Goal: Task Accomplishment & Management: Use online tool/utility

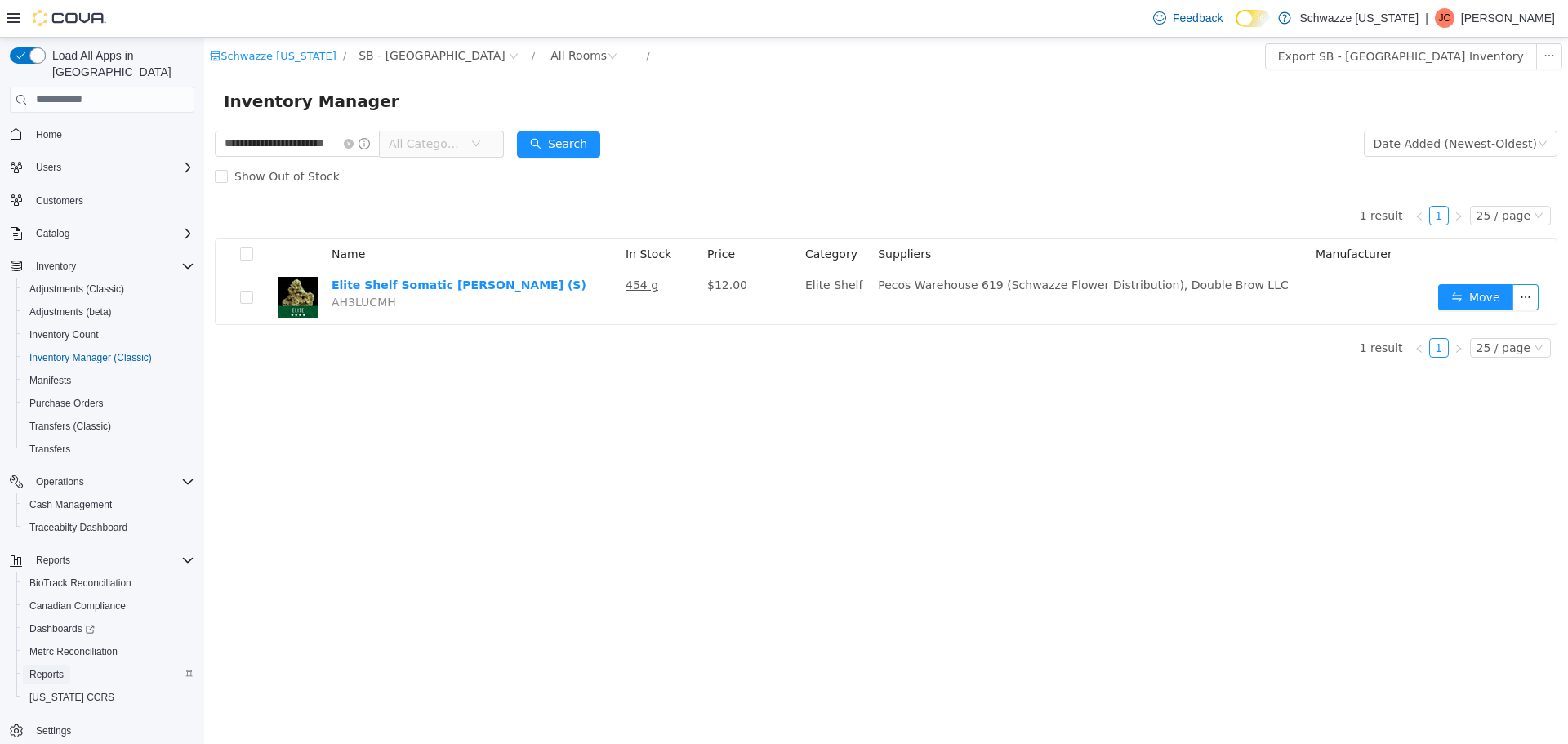
click at [53, 668] on span "Reports" at bounding box center [47, 674] width 34 height 13
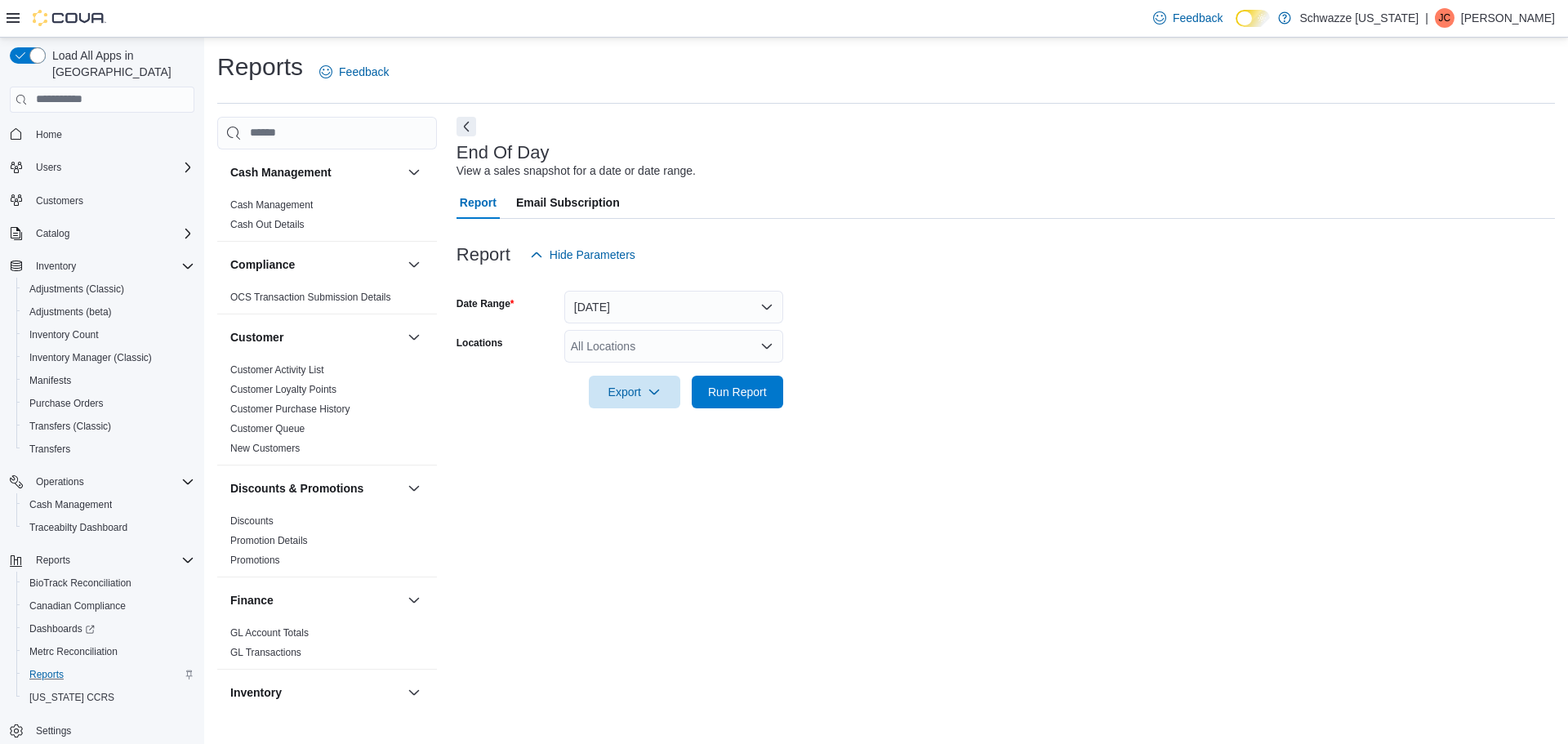
click at [662, 349] on div "All Locations" at bounding box center [673, 346] width 219 height 33
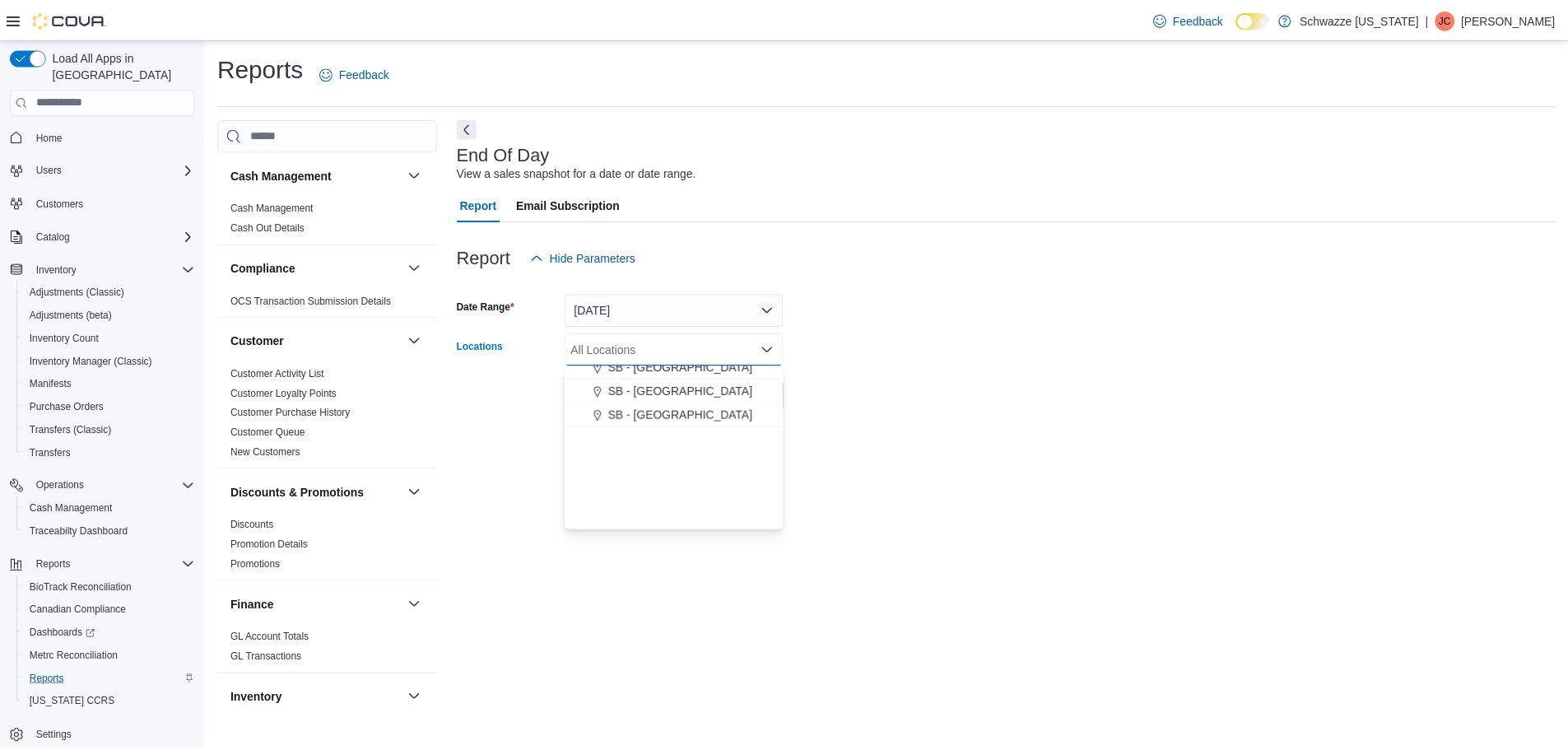
scroll to position [329, 0]
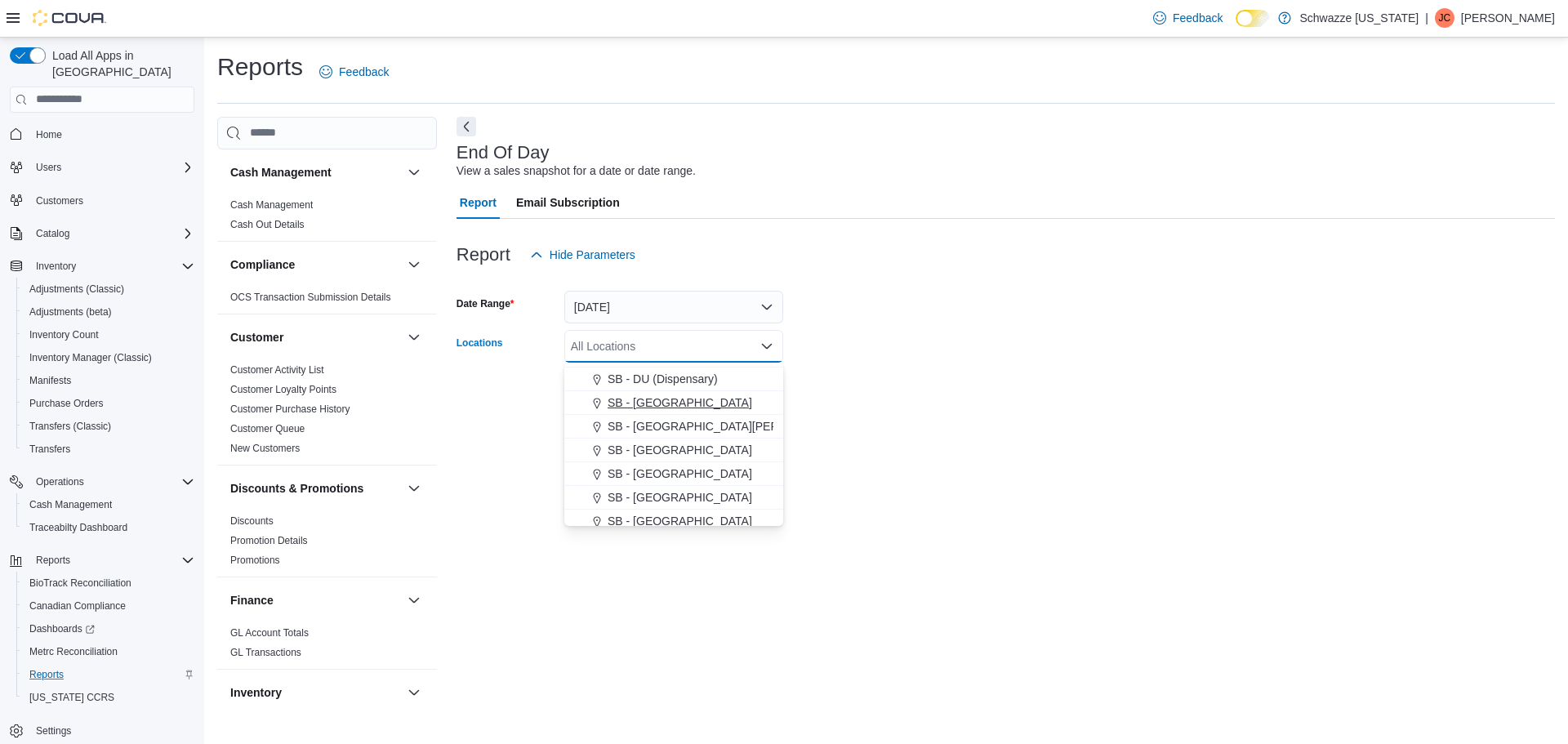
click at [660, 410] on span "SB - [GEOGRAPHIC_DATA]" at bounding box center [680, 403] width 144 height 16
click at [944, 380] on form "Date Range [DATE] Locations SB - [GEOGRAPHIC_DATA] Combo box. Selected. SB - [G…" at bounding box center [1005, 340] width 1098 height 137
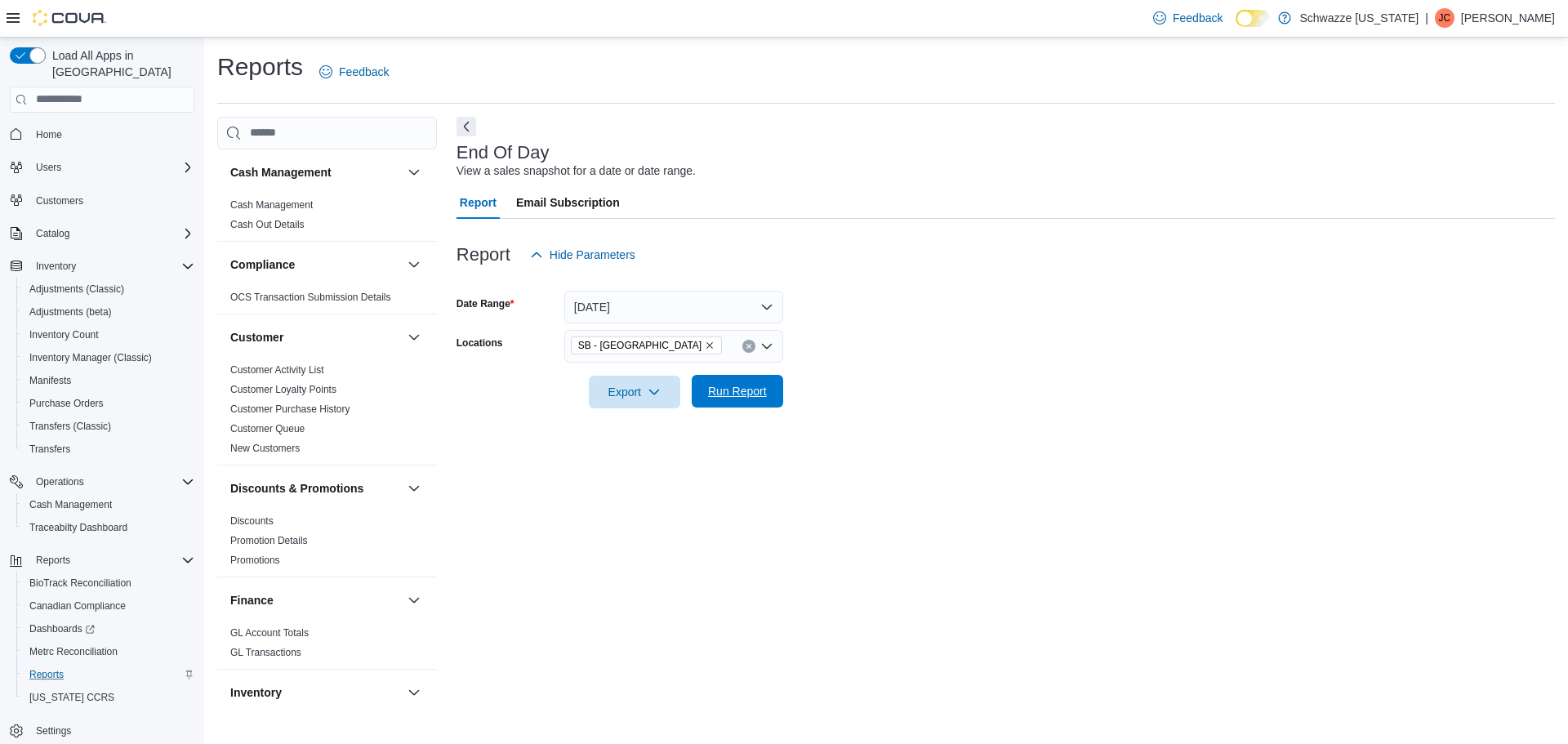
click at [702, 387] on span "Run Report" at bounding box center [737, 391] width 72 height 33
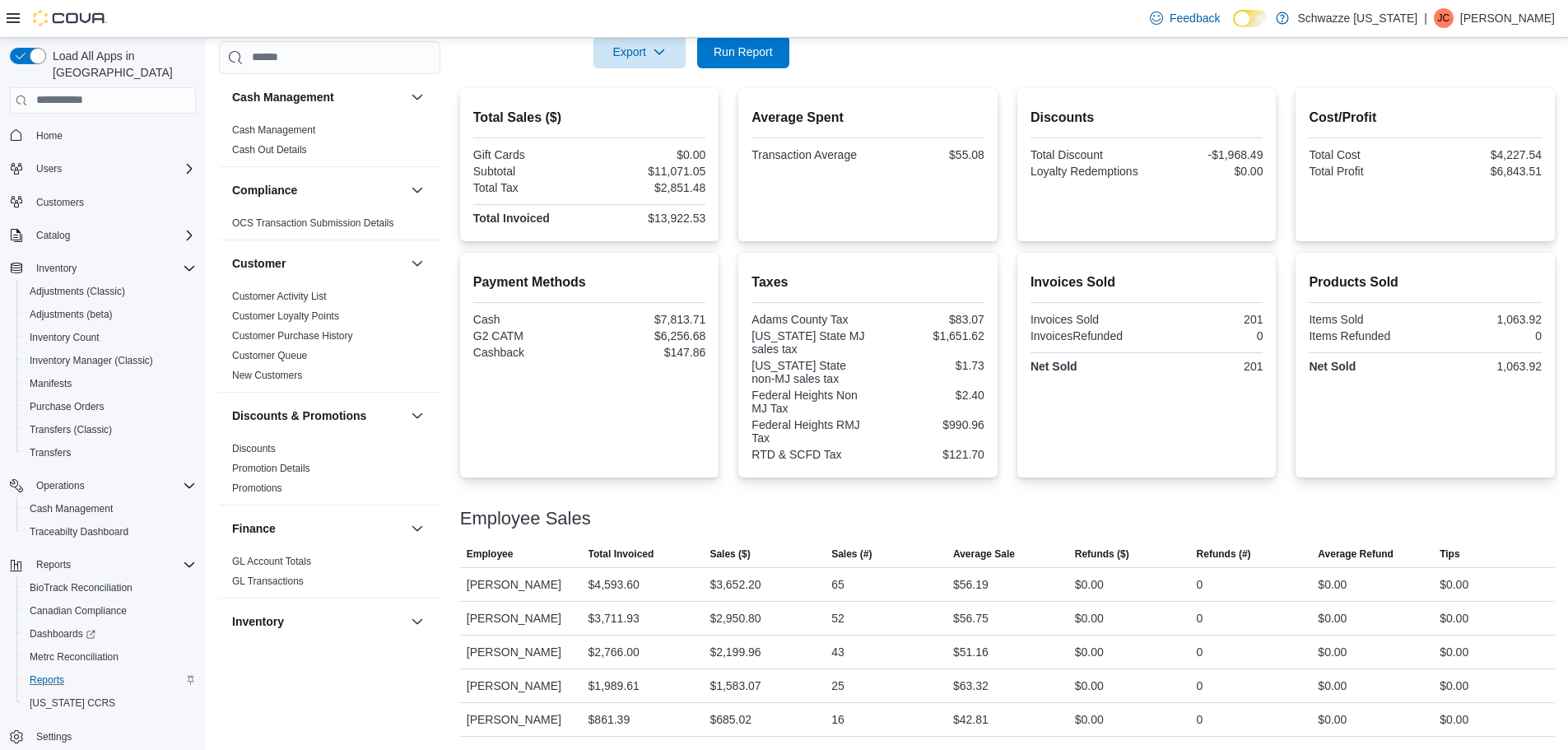
scroll to position [96, 0]
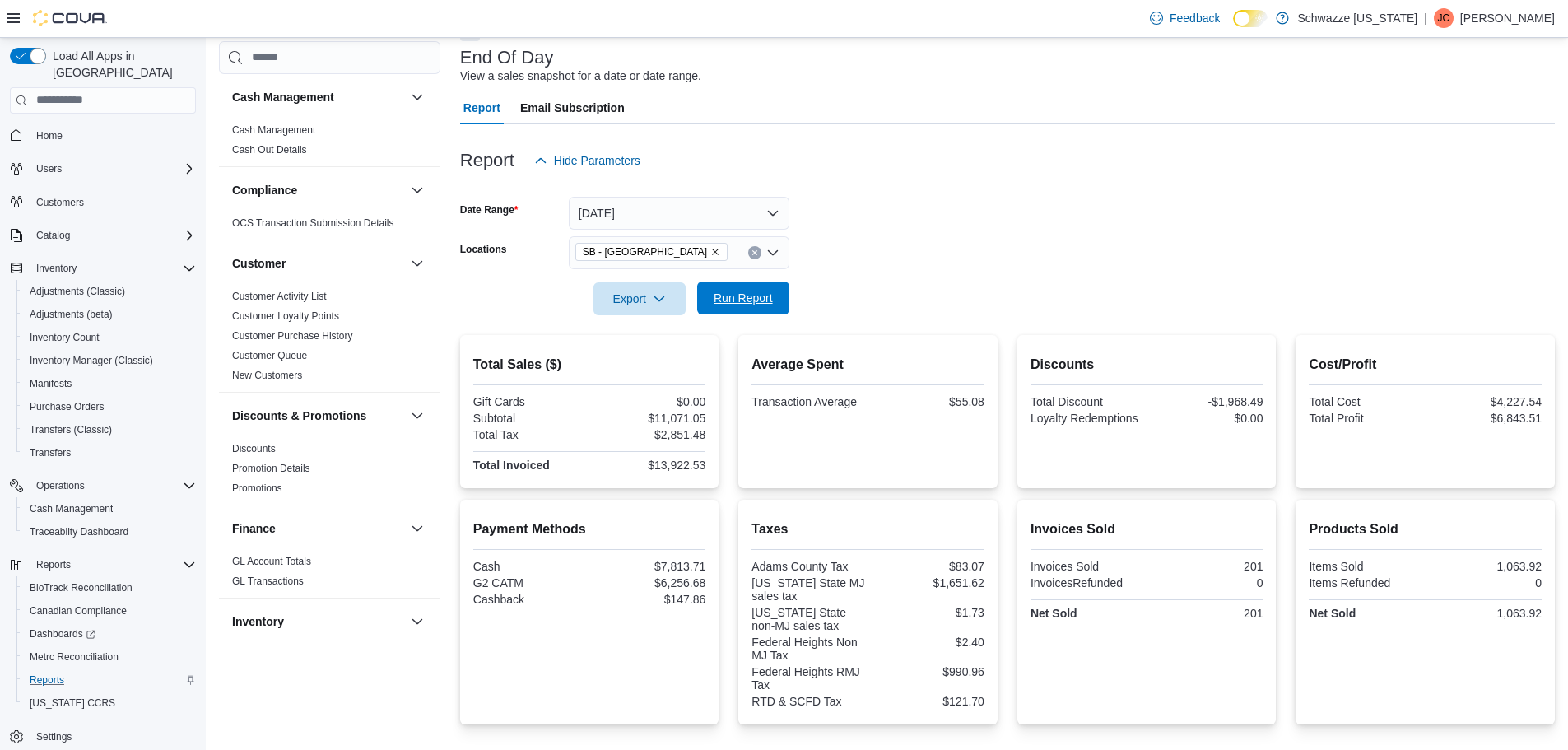
click at [717, 288] on span "Run Report" at bounding box center [743, 299] width 73 height 33
click at [765, 307] on span "Run Report" at bounding box center [743, 299] width 73 height 33
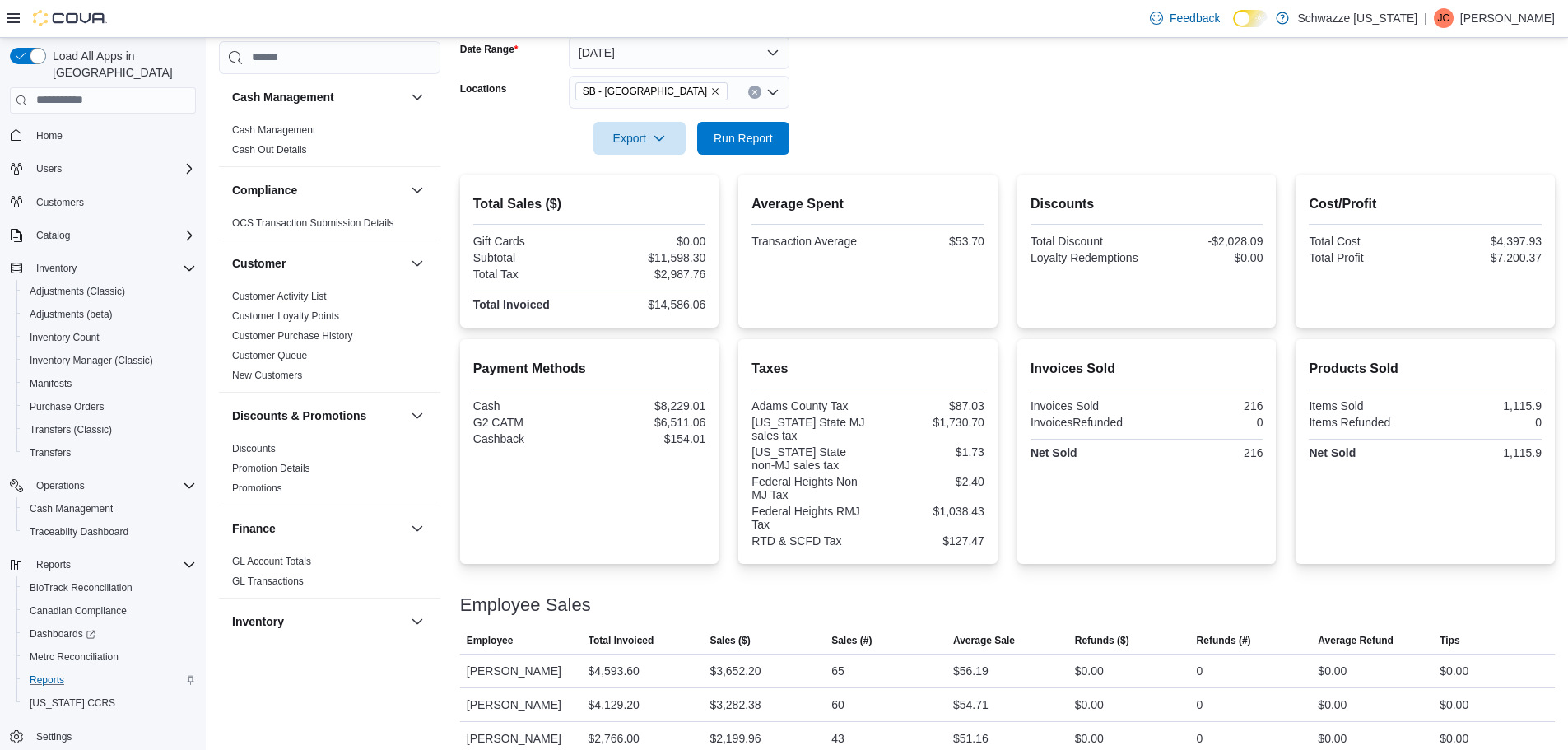
scroll to position [343, 0]
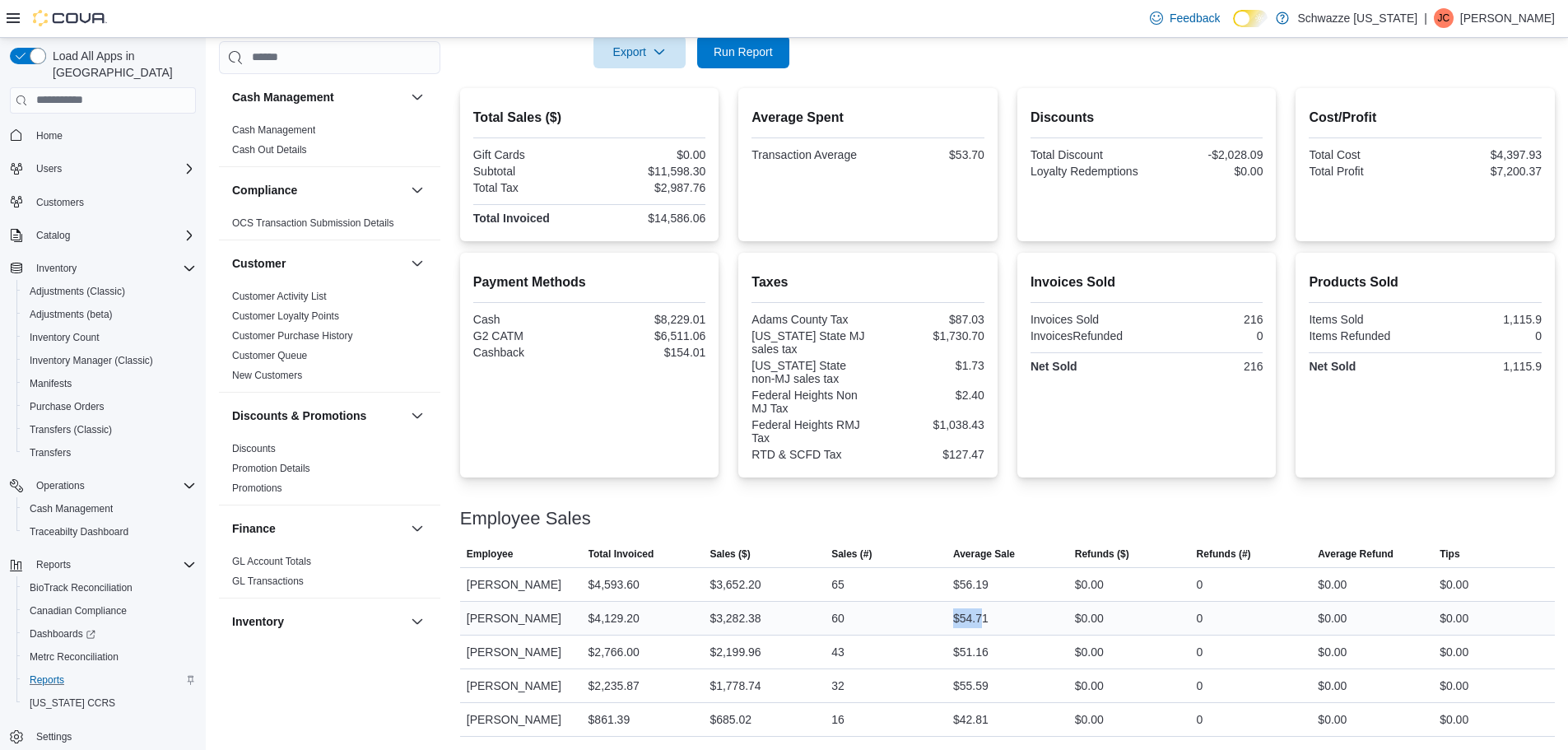
drag, startPoint x: 979, startPoint y: 616, endPoint x: 925, endPoint y: 623, distance: 54.5
click at [925, 623] on tr "Employee [PERSON_NAME] Total Invoiced $4,129.20 Sales ($) $3,282.38 Sales (#) 6…" at bounding box center [1008, 618] width 1094 height 34
click at [986, 678] on div "$55.59" at bounding box center [970, 686] width 36 height 20
